Goal: Transaction & Acquisition: Obtain resource

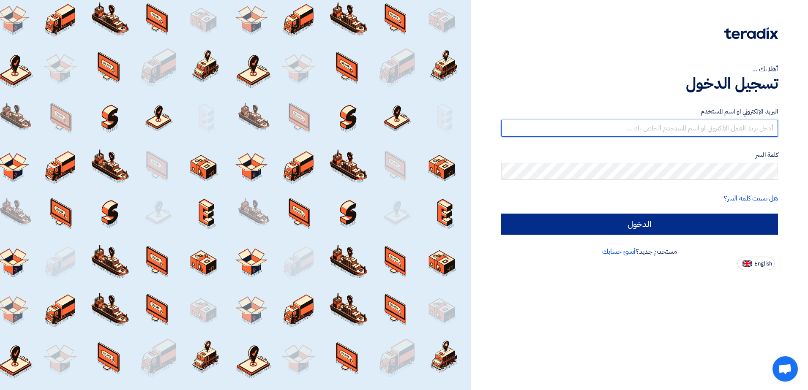
type input "[PERSON_NAME][EMAIL_ADDRESS][DOMAIN_NAME]"
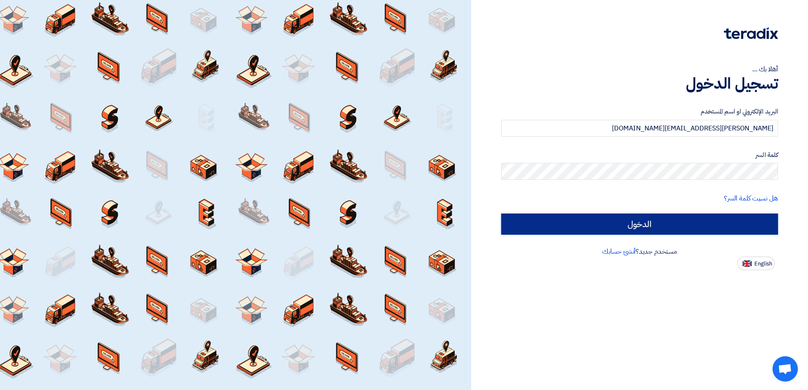
click at [673, 226] on input "الدخول" at bounding box center [639, 224] width 277 height 21
type input "Sign in"
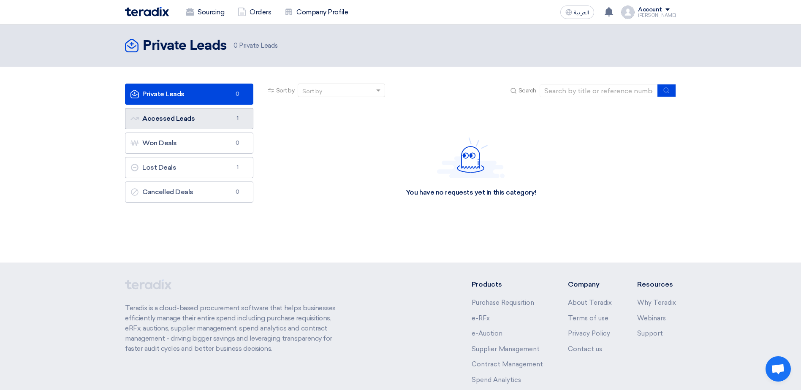
click at [188, 118] on link "Accessed Leads Accessed Leads 1" at bounding box center [189, 118] width 128 height 21
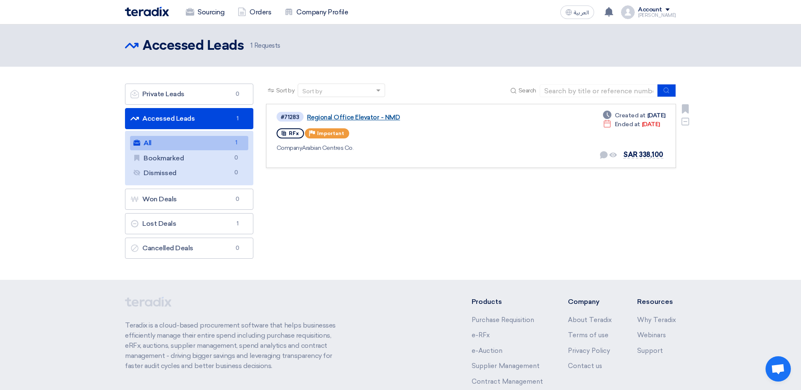
click at [330, 117] on link "Regional Office Elevator - NMD" at bounding box center [412, 118] width 211 height 8
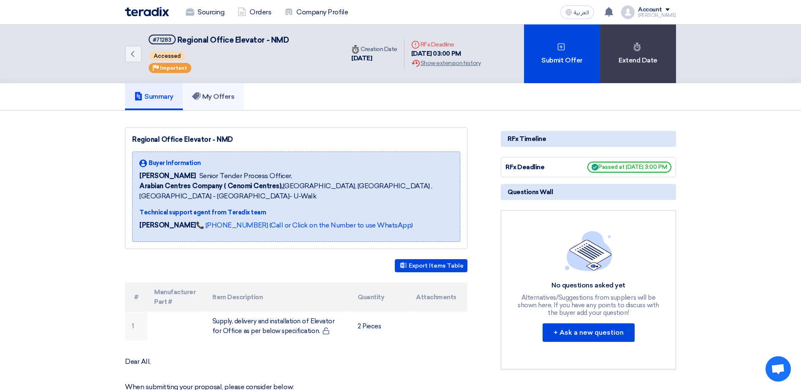
click at [207, 96] on h5 "My Offers" at bounding box center [213, 96] width 43 height 8
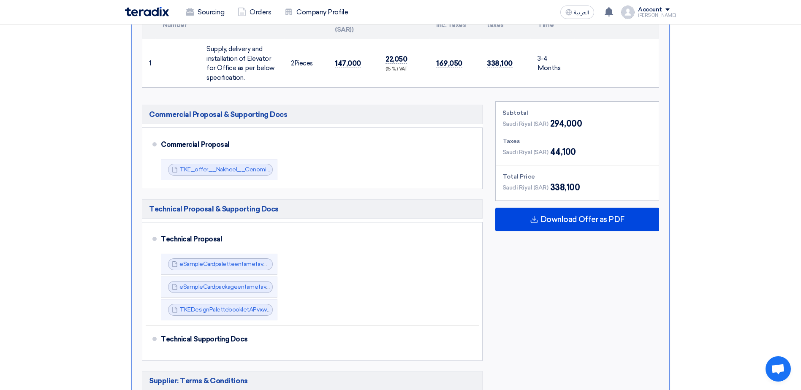
scroll to position [296, 0]
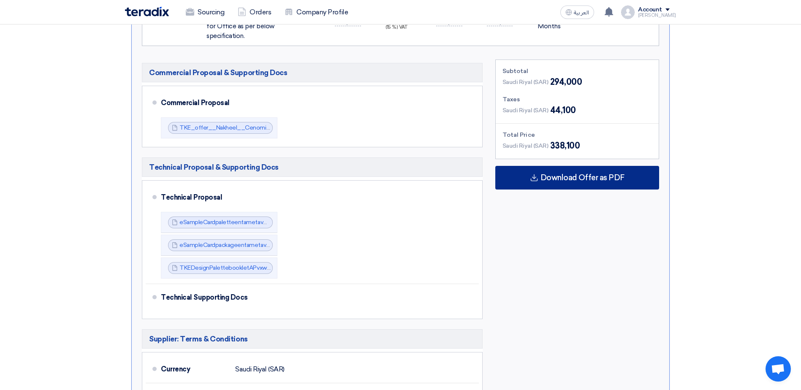
click at [584, 182] on div "Download Offer as PDF" at bounding box center [577, 178] width 164 height 24
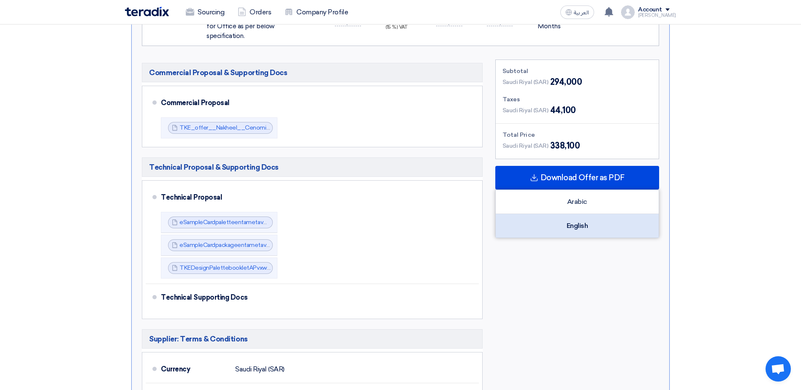
click at [578, 230] on div "English" at bounding box center [577, 226] width 163 height 24
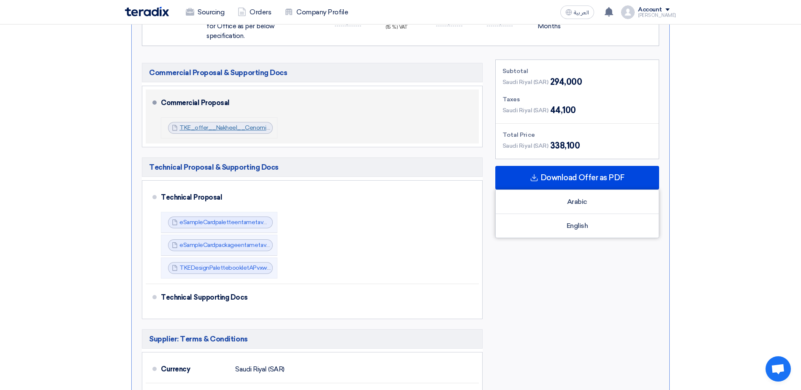
click at [242, 128] on link "TKE_offer__Nakheel__Cenomi_1757581383721.pdf" at bounding box center [250, 127] width 141 height 7
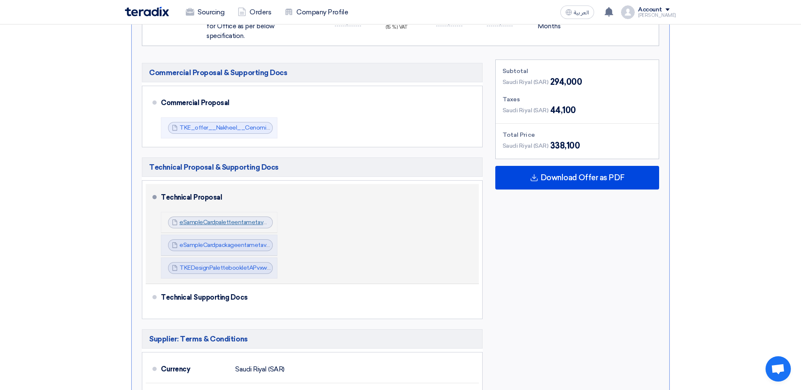
click at [208, 221] on link "eSampleCardpaletteentametav_1757581422277.pdf" at bounding box center [250, 222] width 140 height 7
click at [218, 245] on link "eSampleCardpackageentametav_1757581422681.pdf" at bounding box center [250, 245] width 141 height 7
click at [247, 268] on link "TKEDesignPalettebookletAPvxweb_1757581427676.pdf" at bounding box center [256, 267] width 152 height 7
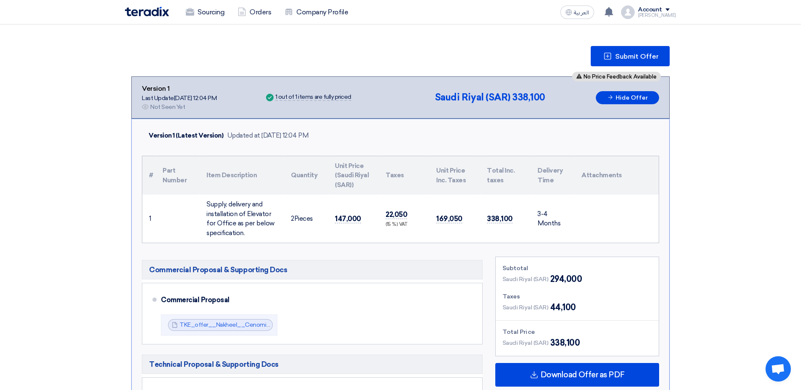
scroll to position [0, 0]
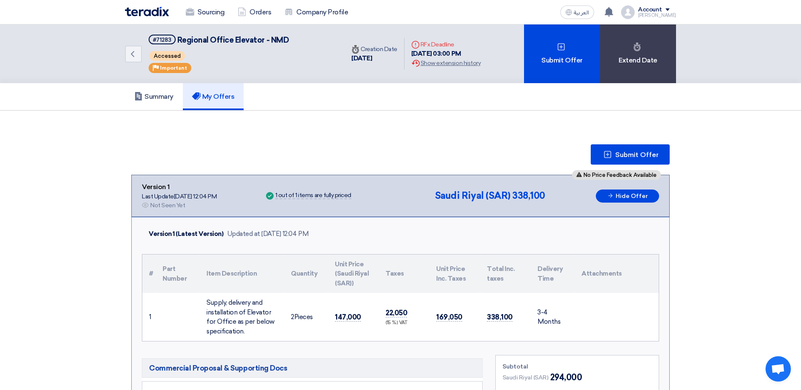
drag, startPoint x: 310, startPoint y: 141, endPoint x: 55, endPoint y: -8, distance: 294.8
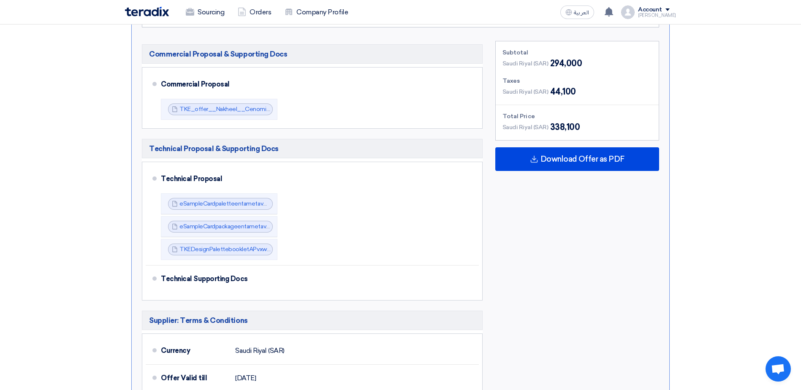
scroll to position [296, 0]
